Goal: Task Accomplishment & Management: Manage account settings

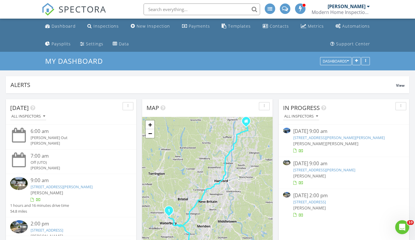
click at [330, 146] on span "[PERSON_NAME]" at bounding box center [342, 144] width 33 height 6
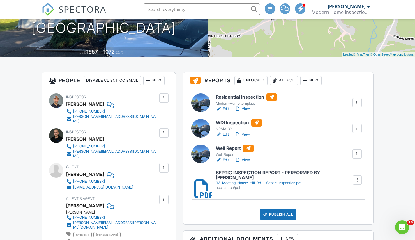
click at [248, 109] on link "View" at bounding box center [242, 109] width 15 height 6
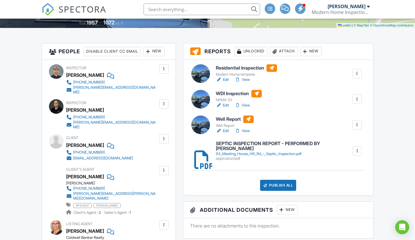
click at [275, 184] on div "Publish All" at bounding box center [278, 185] width 36 height 11
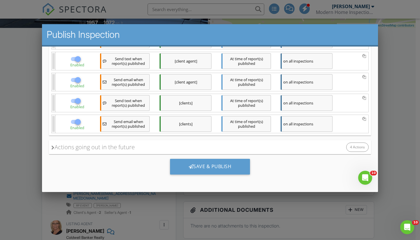
click at [214, 168] on div "Save & Publish" at bounding box center [210, 167] width 80 height 16
